Goal: Contribute content

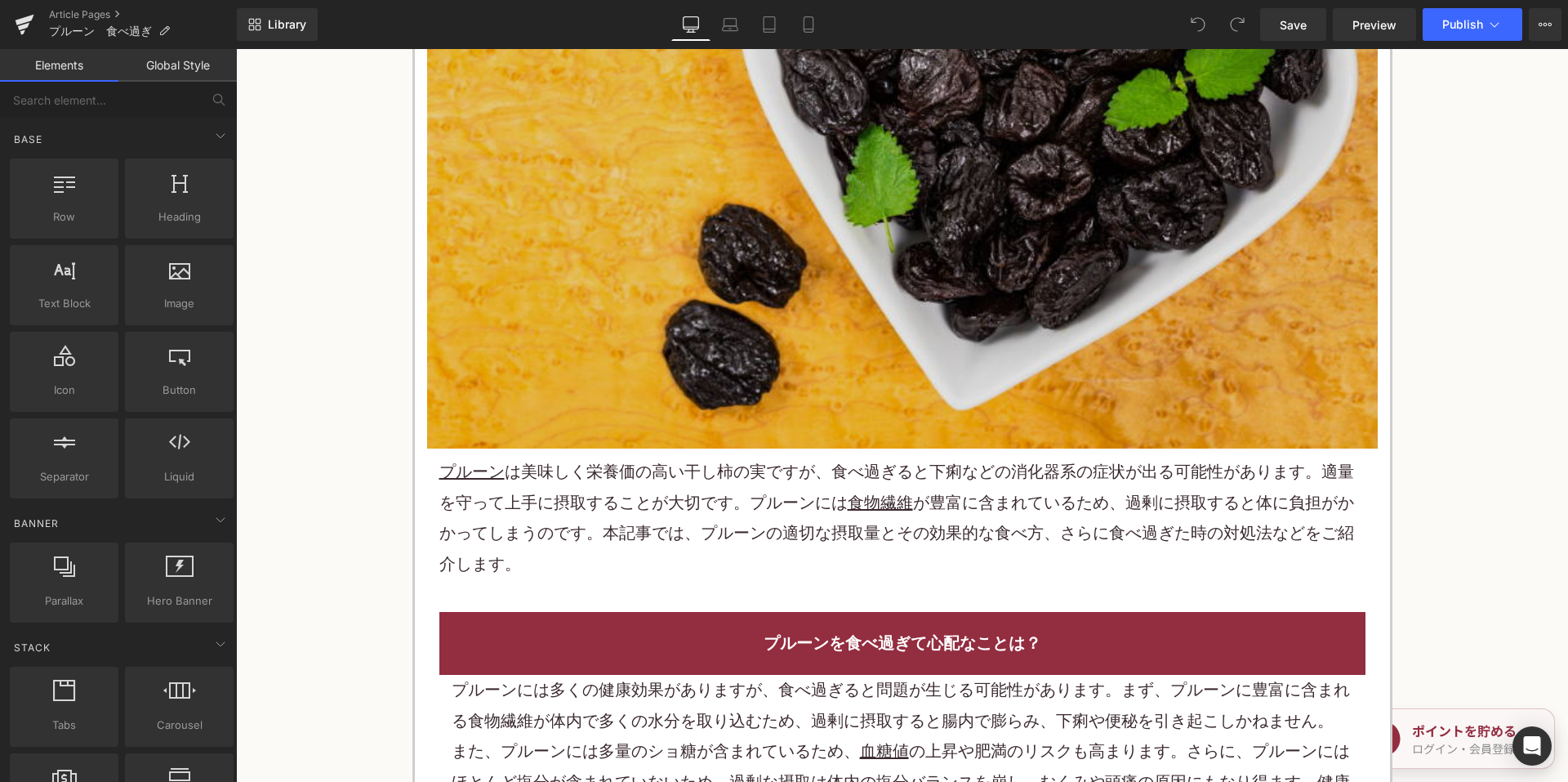
scroll to position [572, 0]
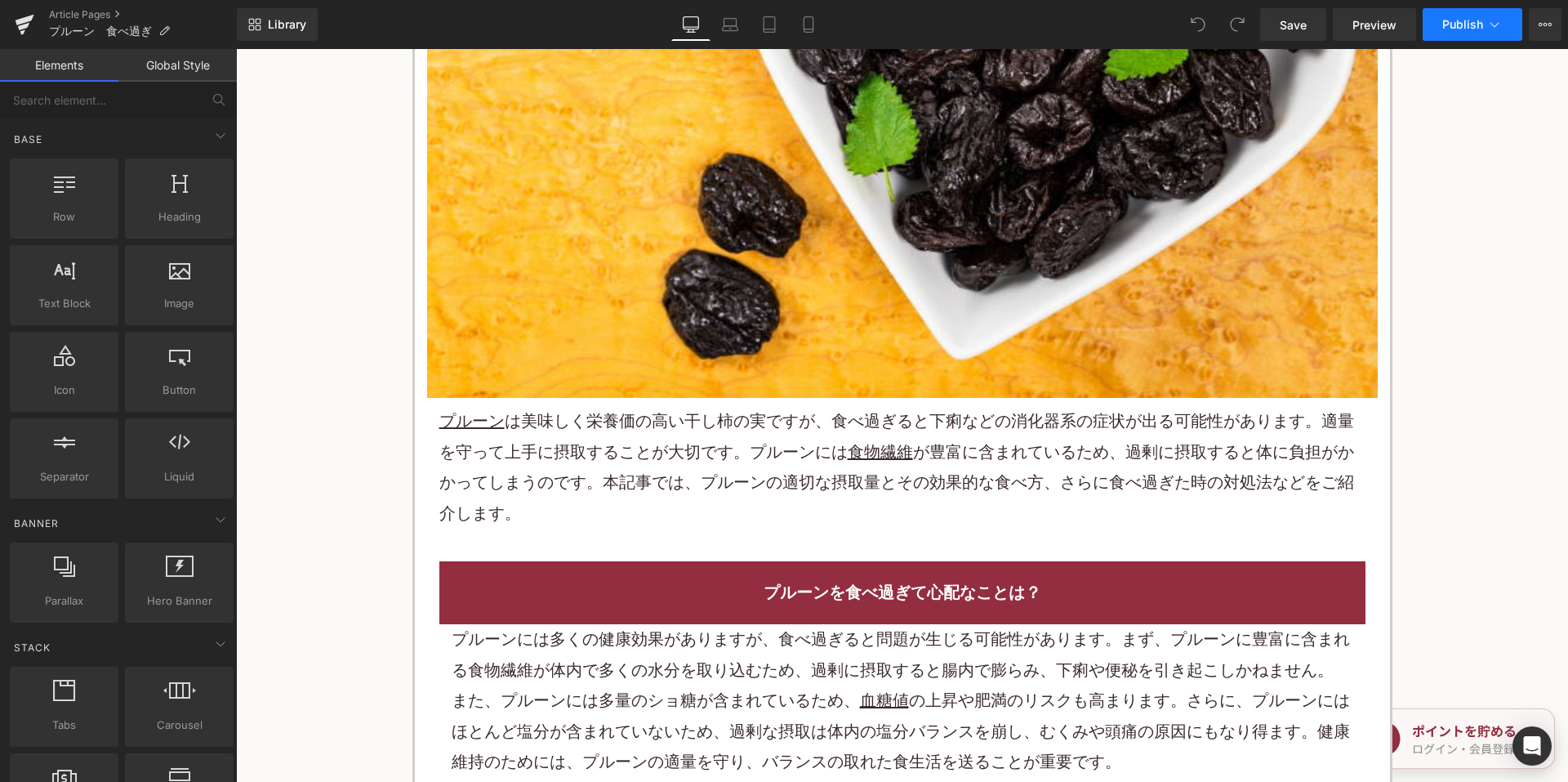
click at [1467, 36] on button "Publish" at bounding box center [1472, 24] width 100 height 33
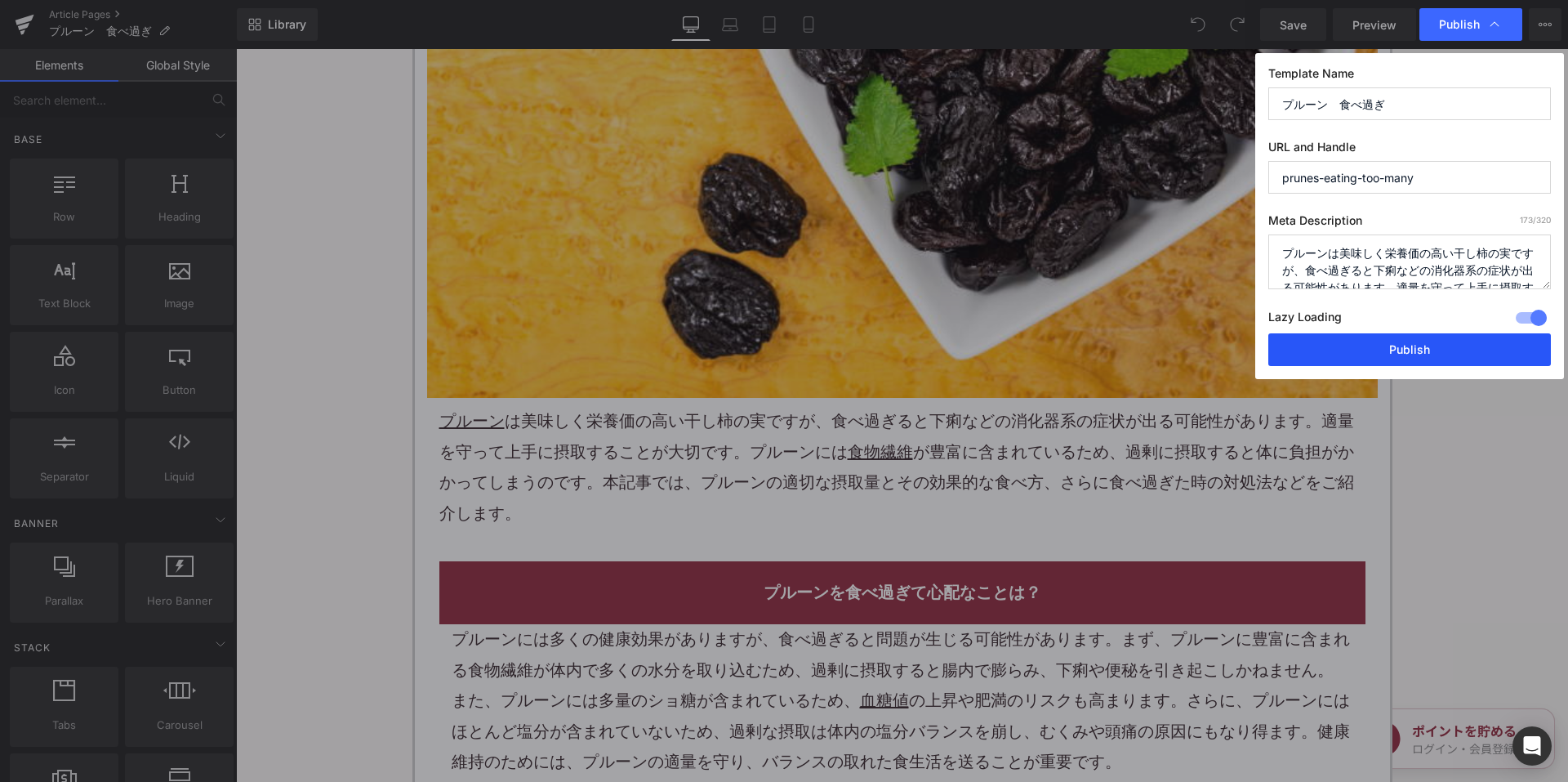
click at [1291, 357] on button "Publish" at bounding box center [1410, 349] width 283 height 33
